Goal: Information Seeking & Learning: Learn about a topic

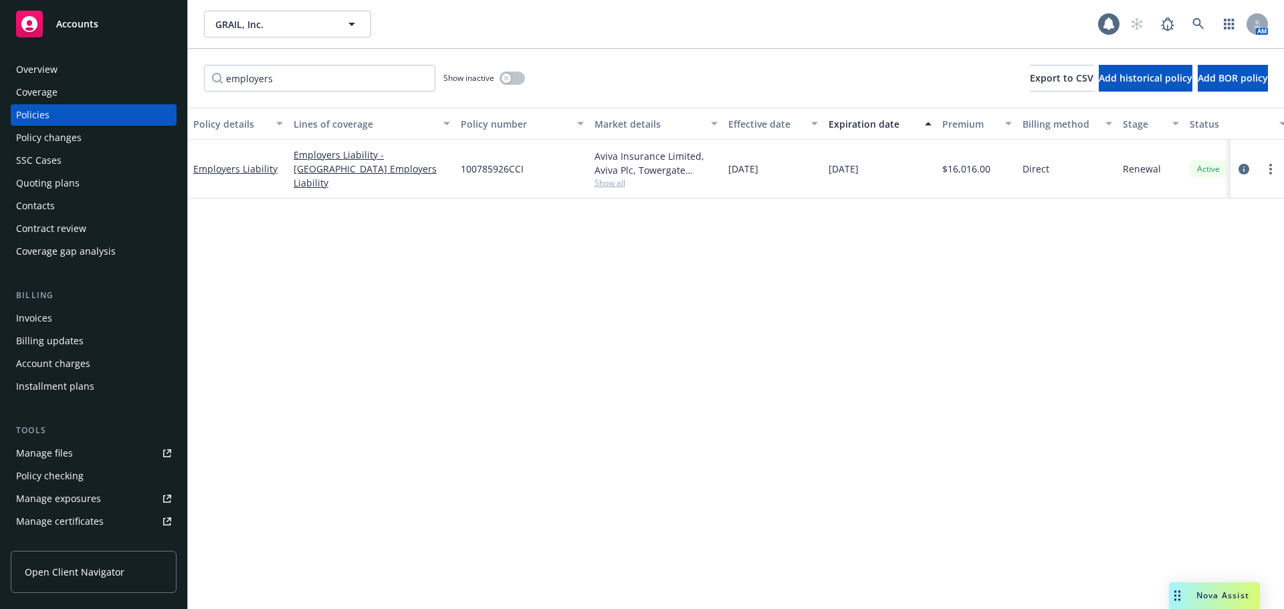
click at [64, 62] on div "Overview" at bounding box center [93, 69] width 155 height 21
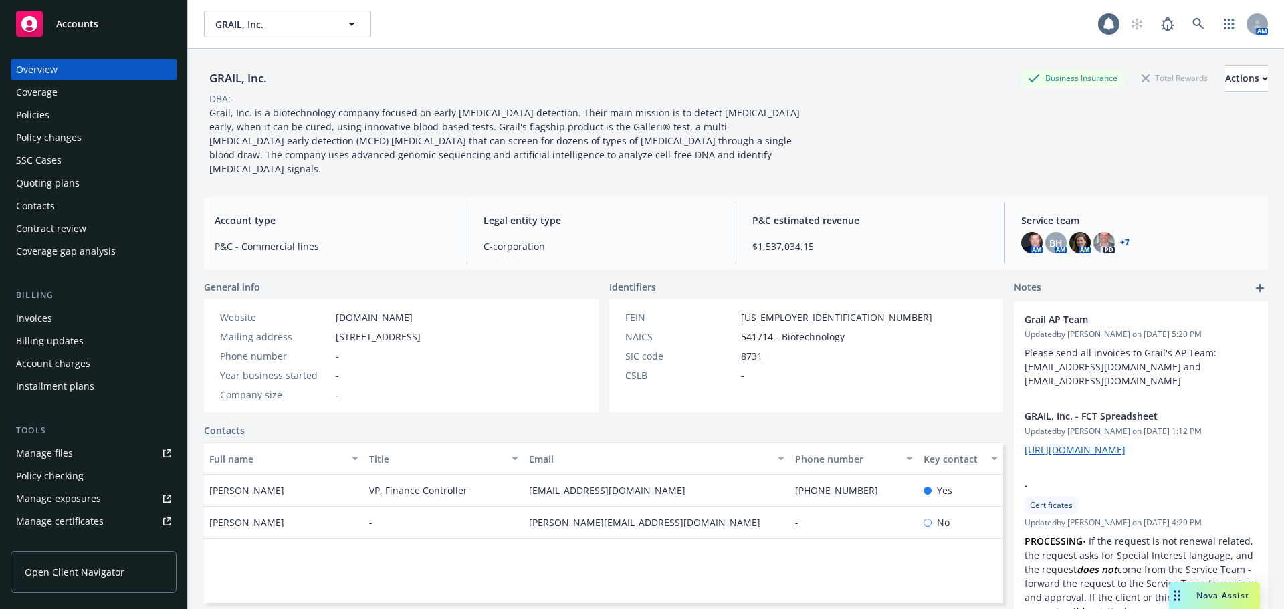
click at [265, 122] on span "Grail, Inc. is a biotechnology company focused on early [MEDICAL_DATA] detectio…" at bounding box center [505, 140] width 593 height 69
